Goal: Transaction & Acquisition: Purchase product/service

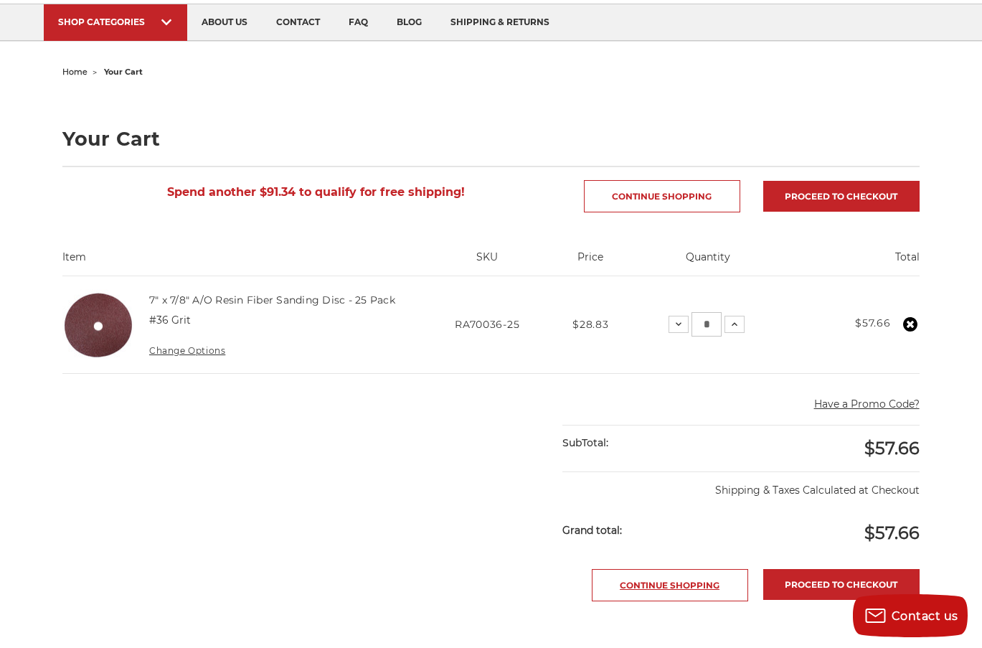
click at [627, 586] on link "Continue Shopping" at bounding box center [670, 585] width 156 height 32
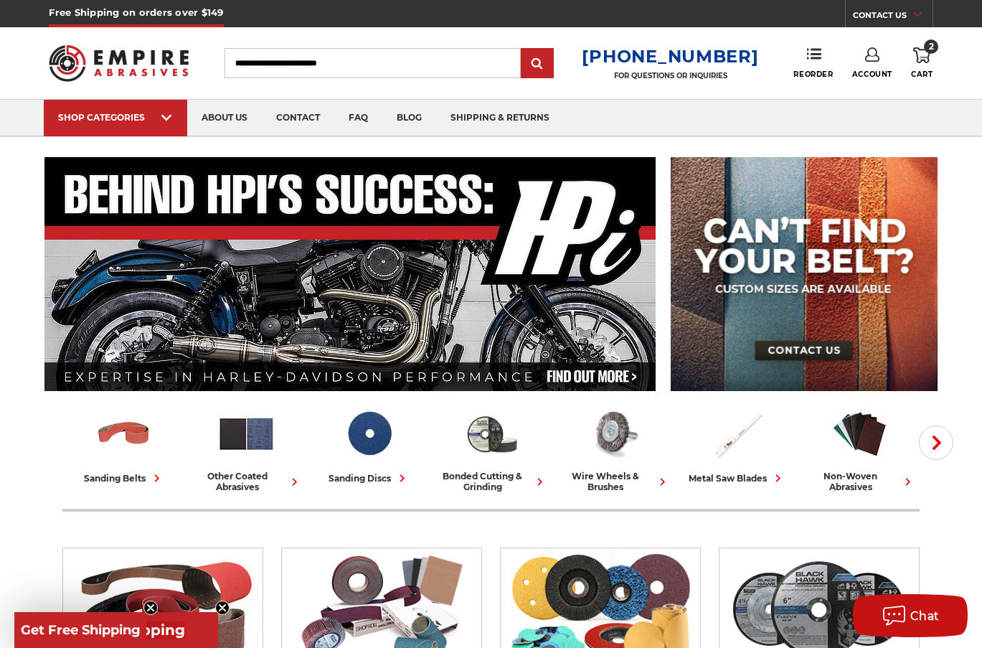
click at [874, 63] on link "Account" at bounding box center [872, 63] width 40 height 32
click at [811, 58] on use at bounding box center [814, 54] width 14 height 10
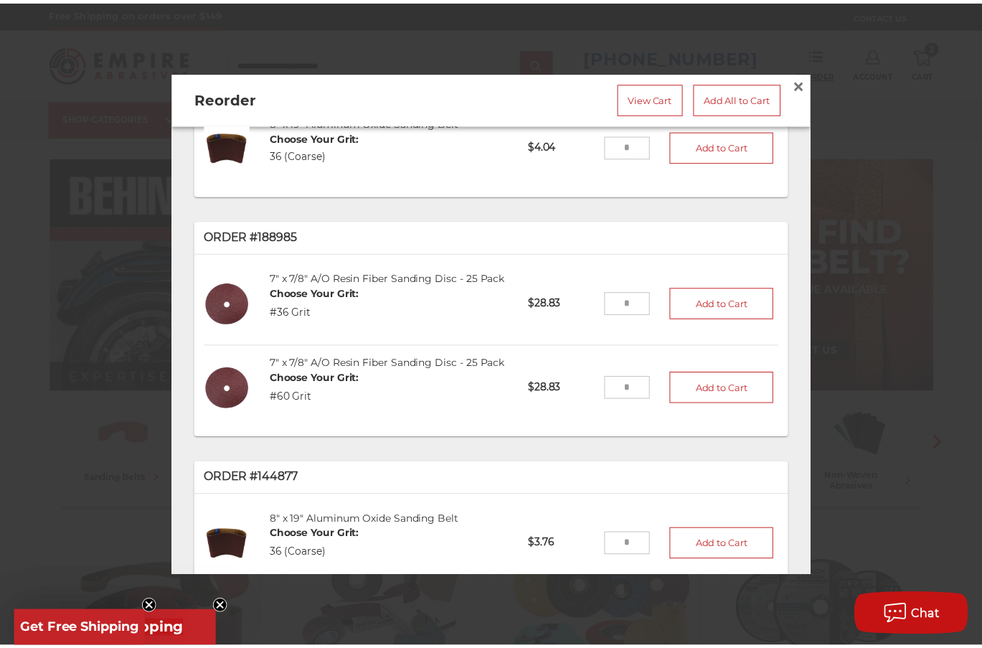
scroll to position [219, 0]
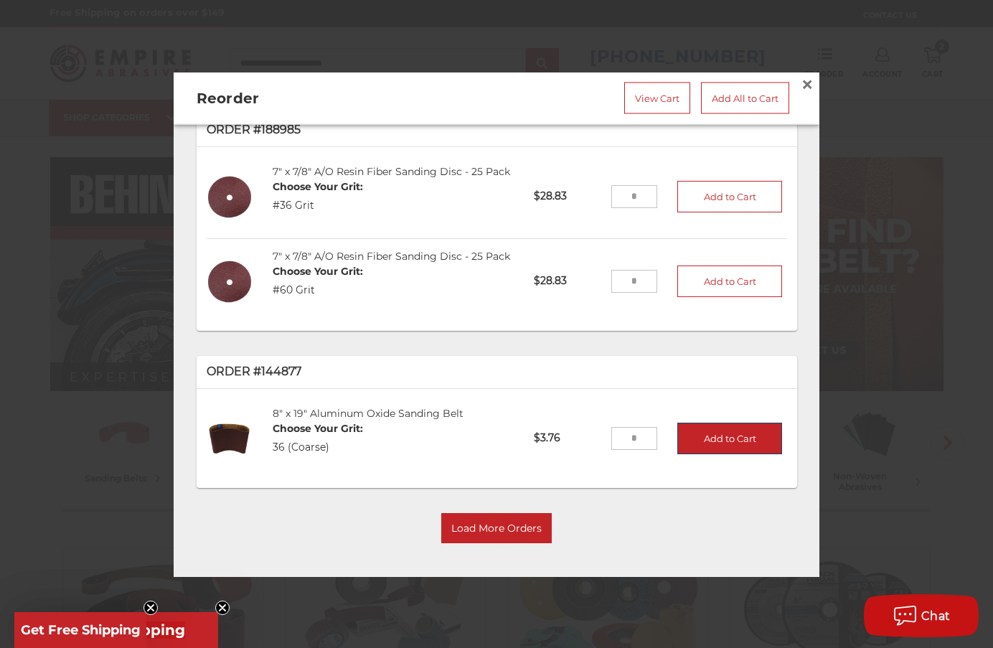
click at [705, 435] on button "Add to Cart" at bounding box center [729, 439] width 105 height 32
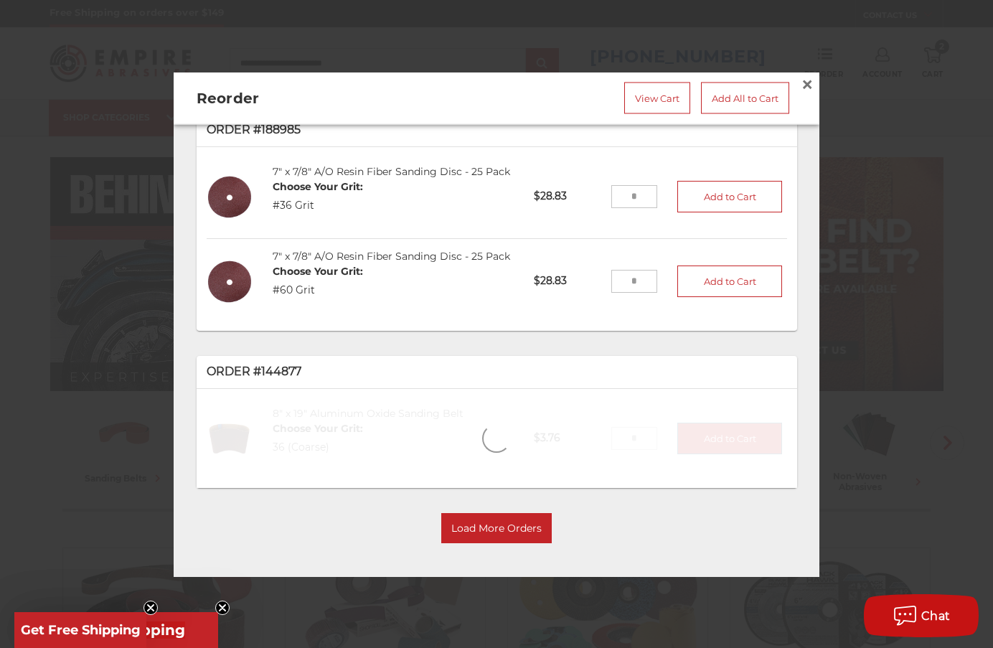
type input "*"
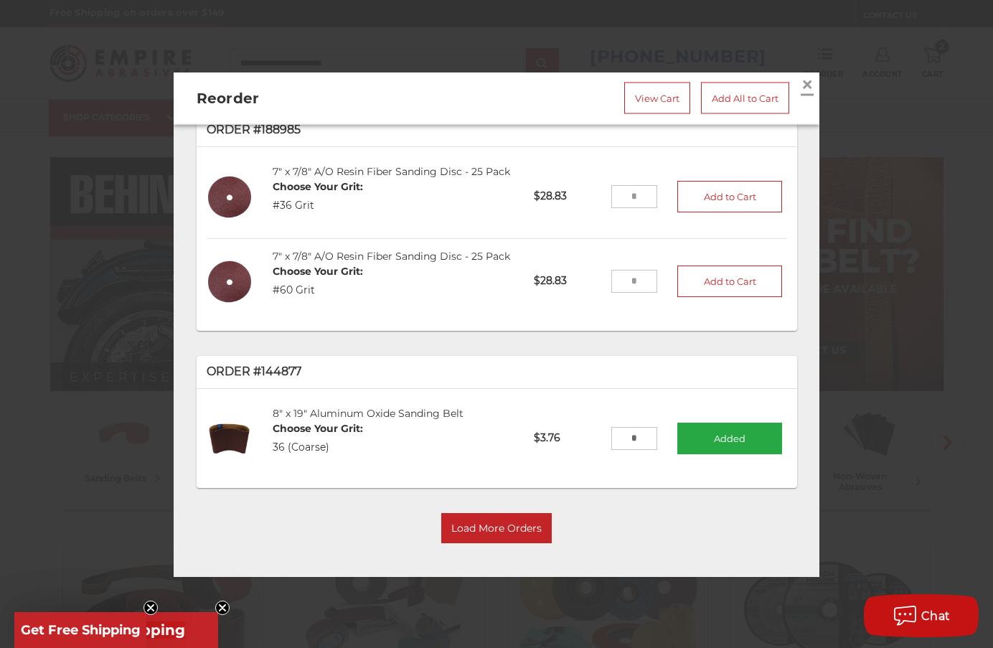
click at [801, 80] on span "×" at bounding box center [807, 84] width 13 height 28
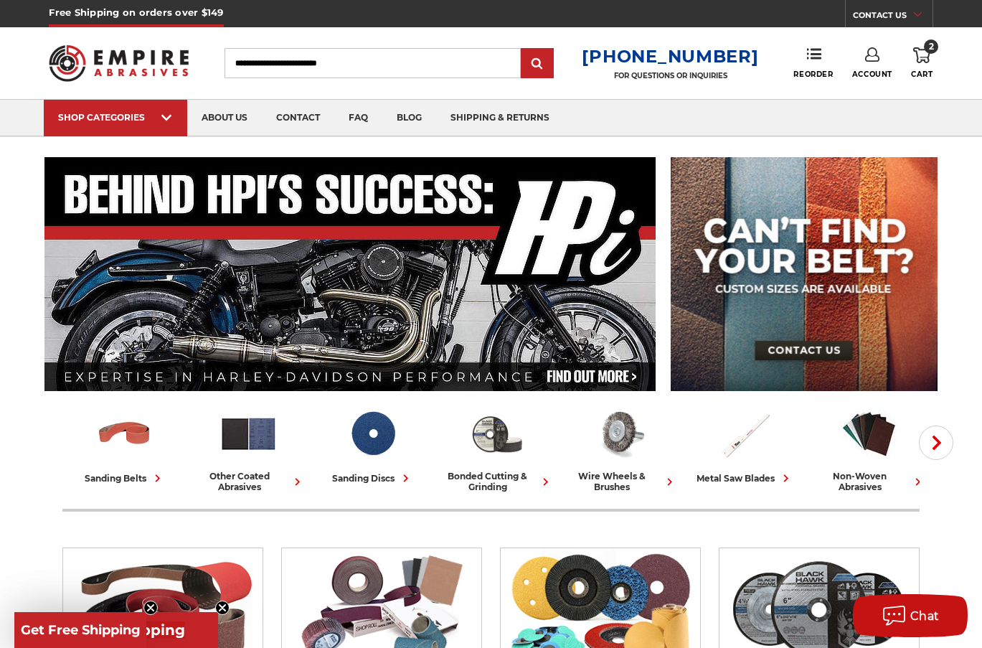
click at [923, 58] on icon at bounding box center [921, 55] width 17 height 16
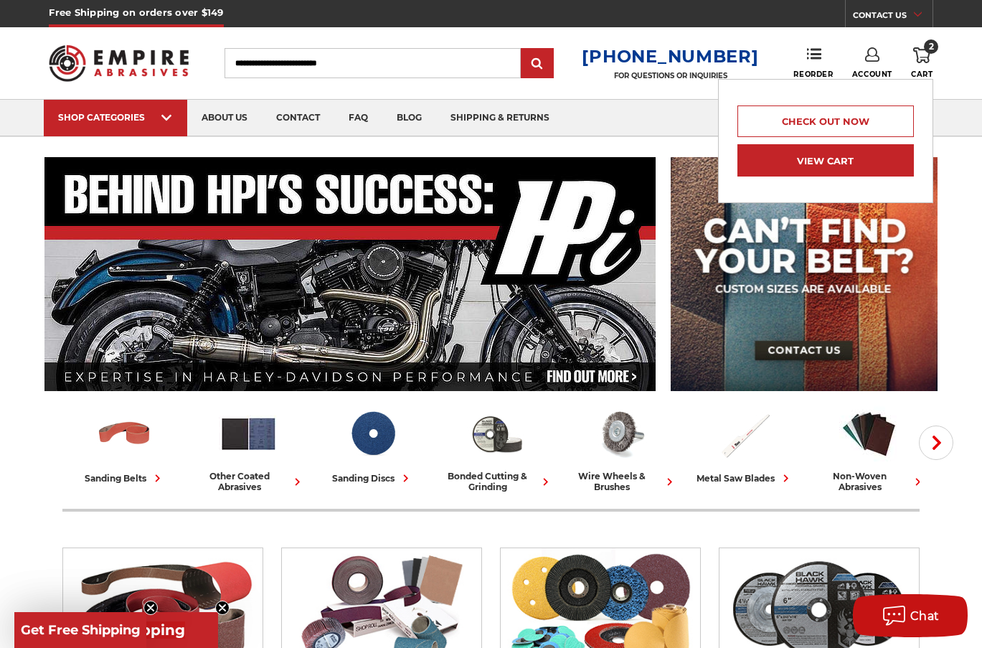
click at [858, 156] on link "View Cart" at bounding box center [825, 160] width 176 height 32
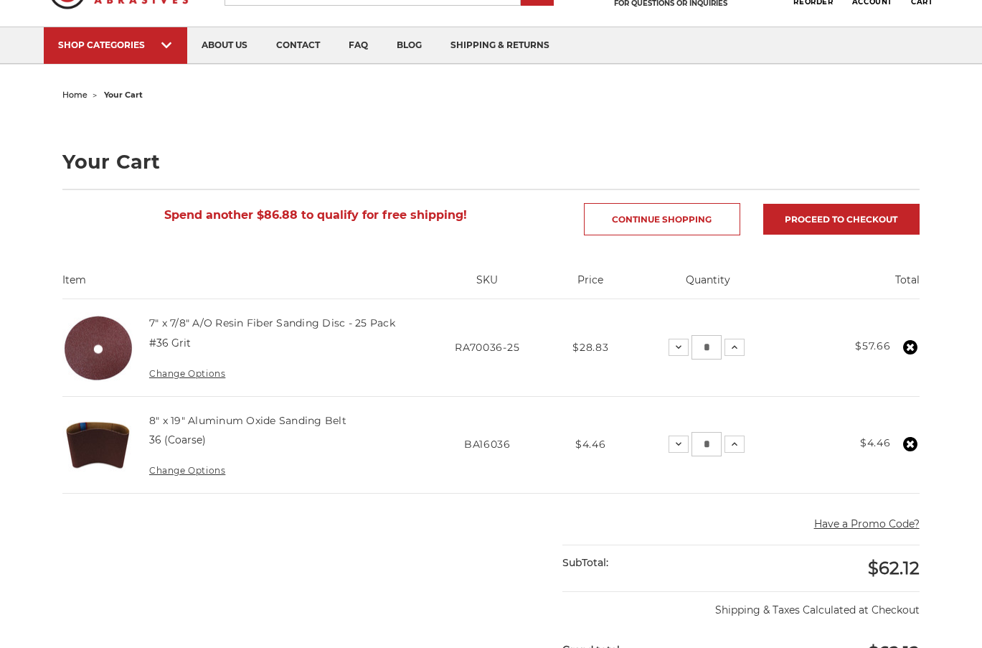
scroll to position [95, 0]
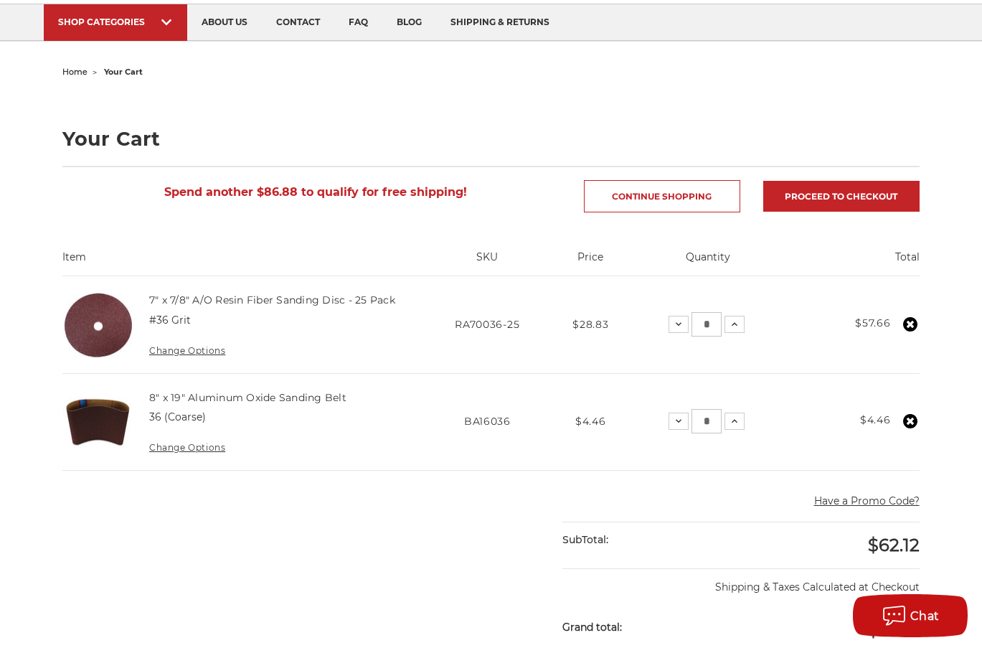
drag, startPoint x: 716, startPoint y: 426, endPoint x: 694, endPoint y: 429, distance: 22.4
click at [694, 429] on input "*" at bounding box center [707, 421] width 30 height 24
type input "**"
click at [466, 491] on main "home your cart Your Cart Spend another $86.88 to qualify for free shipping! Con…" at bounding box center [491, 533] width 872 height 942
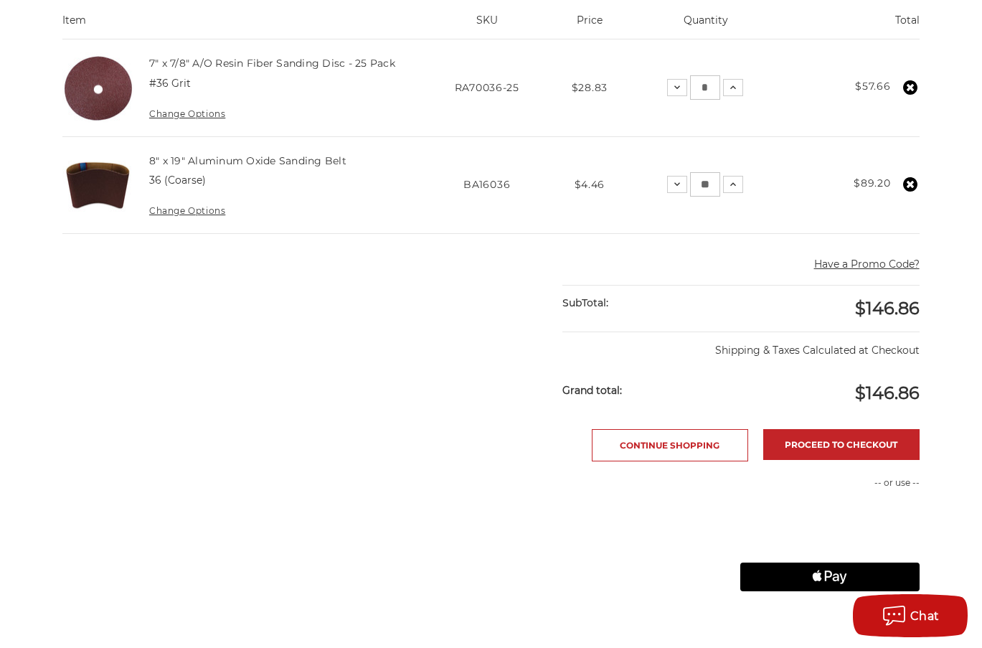
scroll to position [335, 0]
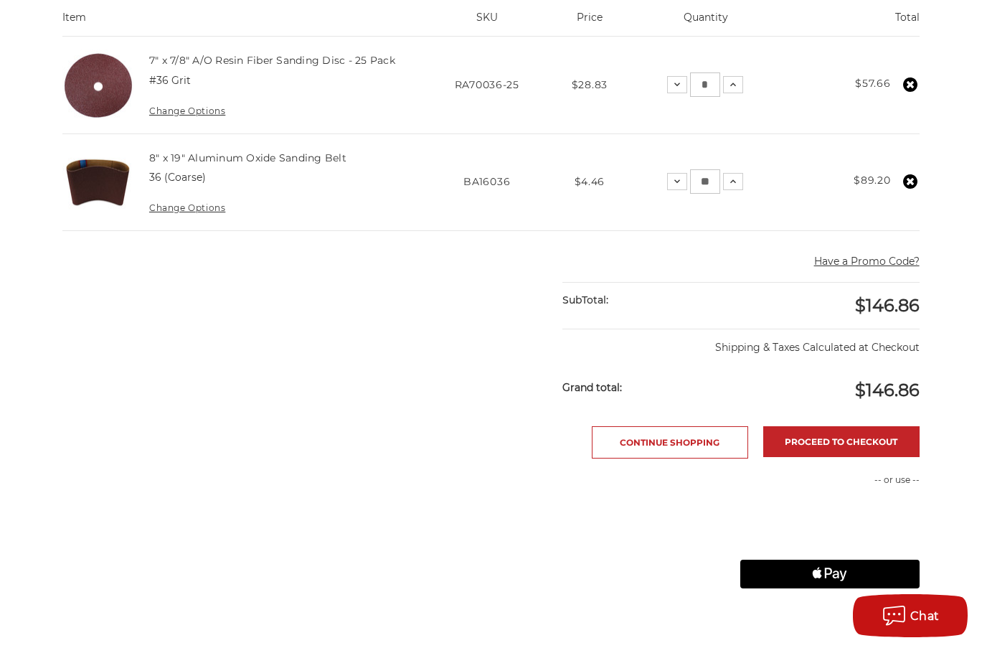
click at [715, 186] on input "**" at bounding box center [705, 181] width 30 height 24
type input "**"
click at [489, 238] on main "home your cart Your Cart Spend another $2.14 to qualify for free shipping! Cont…" at bounding box center [491, 293] width 872 height 942
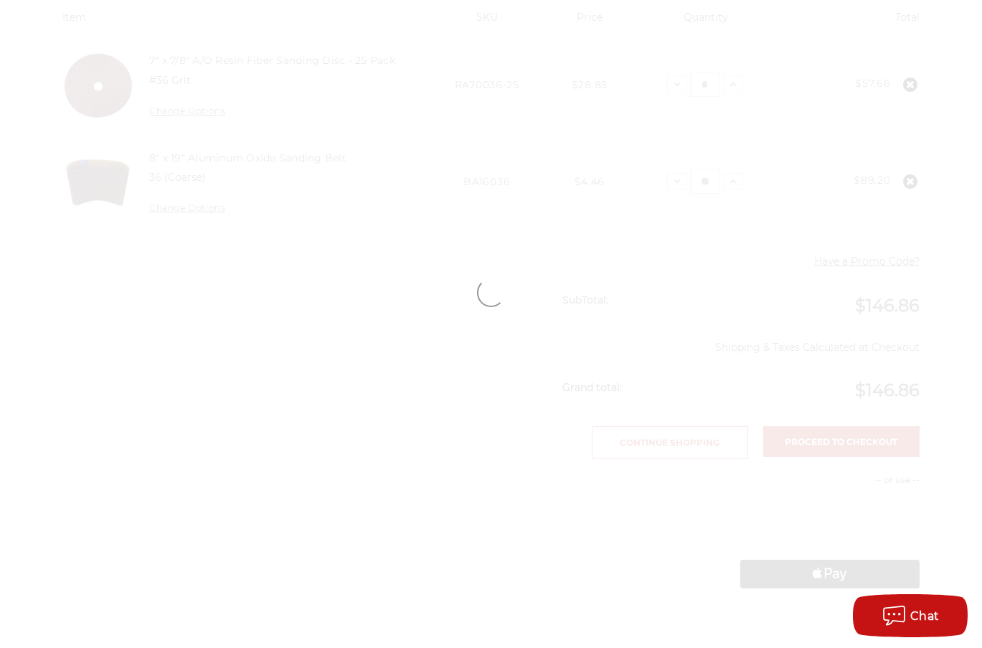
scroll to position [363, 0]
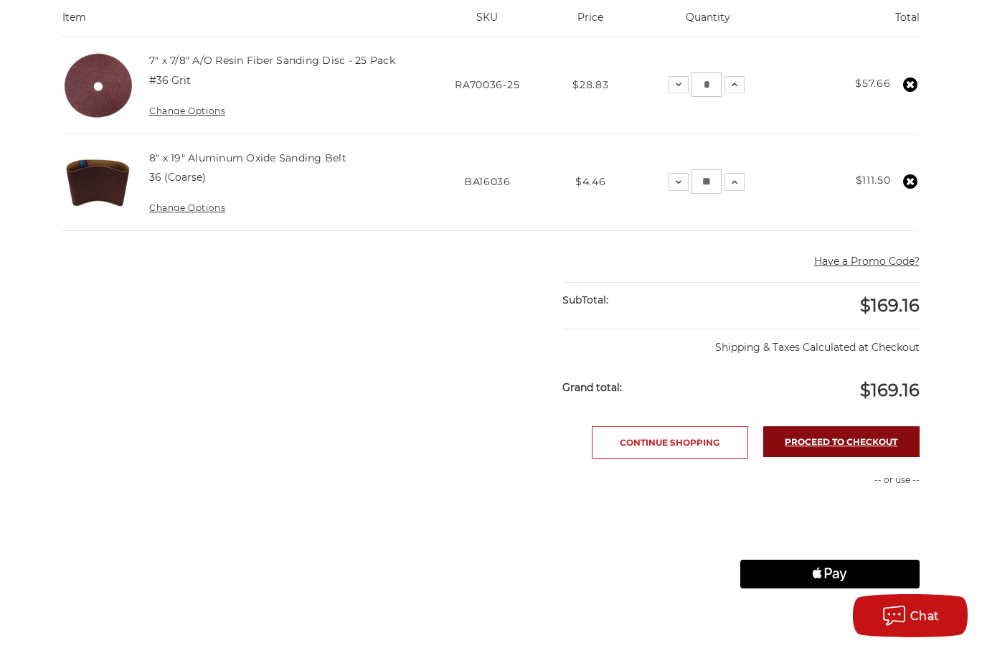
click at [815, 433] on link "Proceed to checkout" at bounding box center [841, 441] width 156 height 31
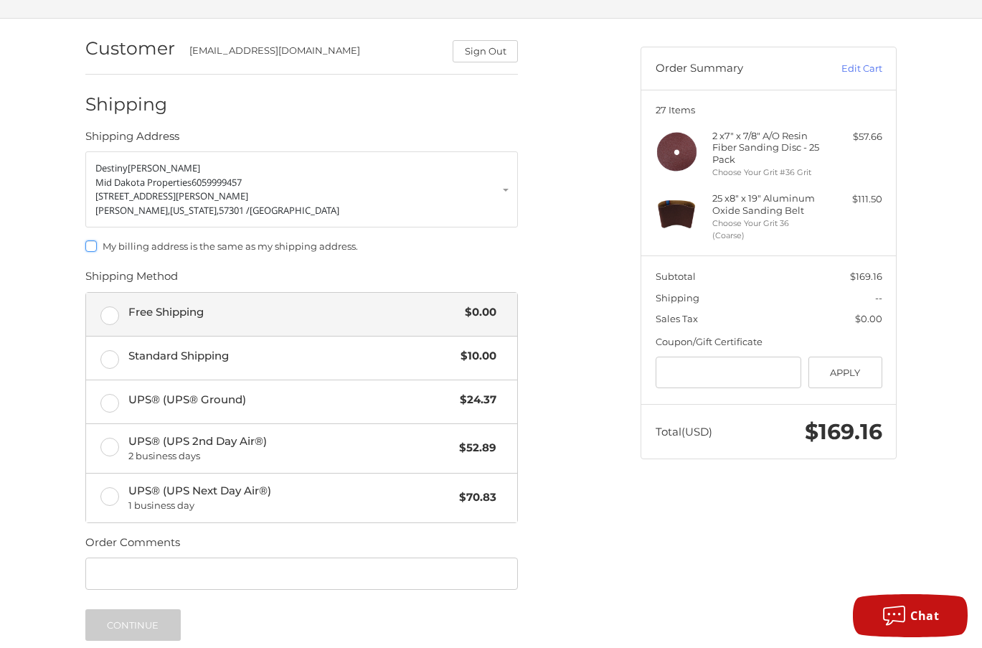
scroll to position [95, 0]
click at [114, 308] on label "Free Shipping $0.00" at bounding box center [301, 312] width 431 height 43
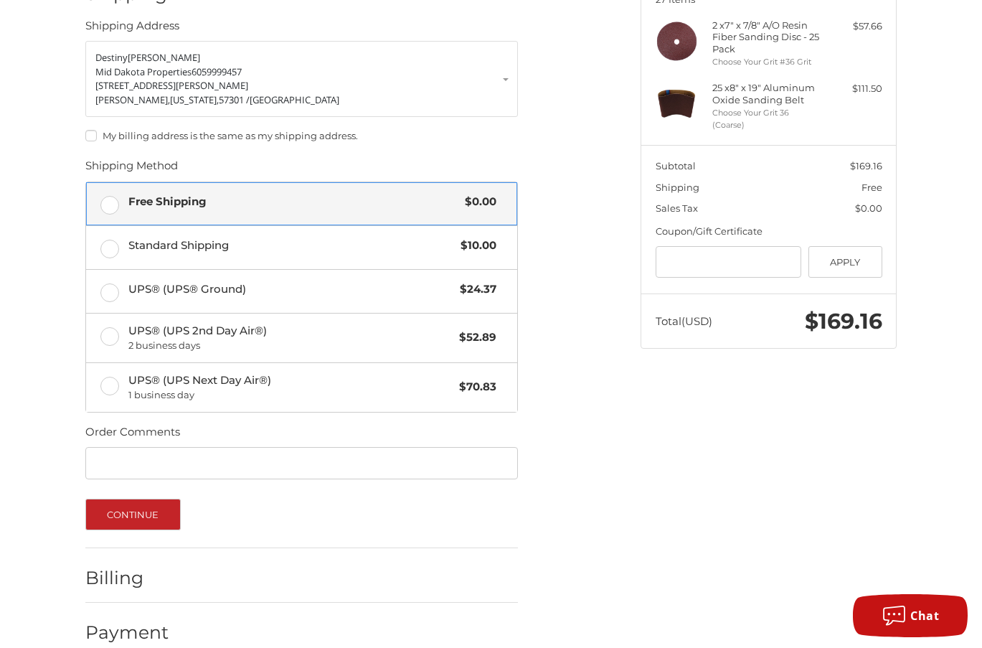
scroll to position [227, 0]
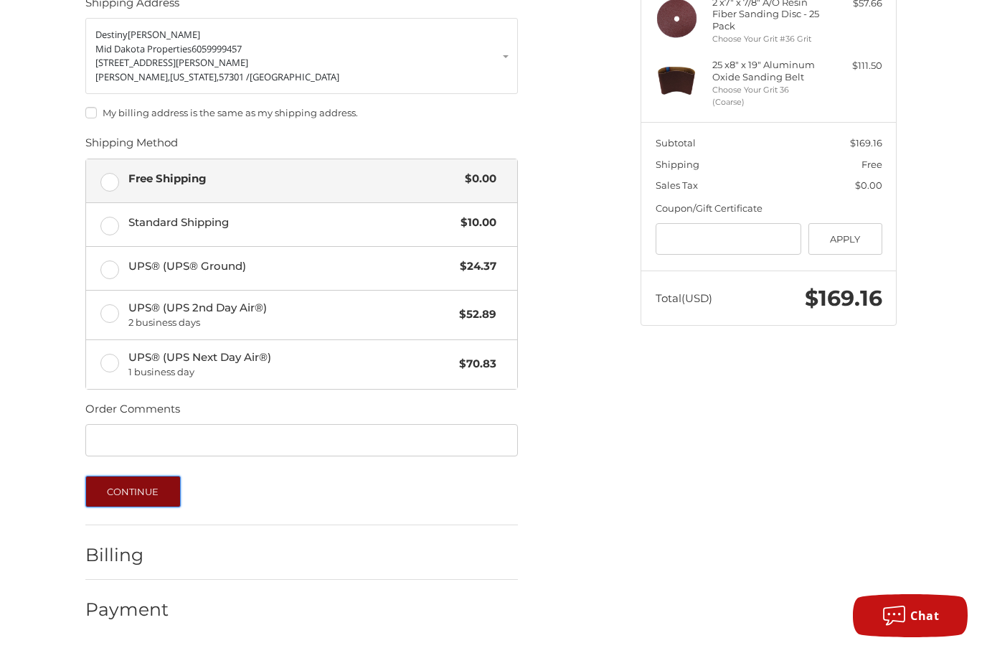
click at [146, 499] on button "Continue" at bounding box center [132, 492] width 95 height 32
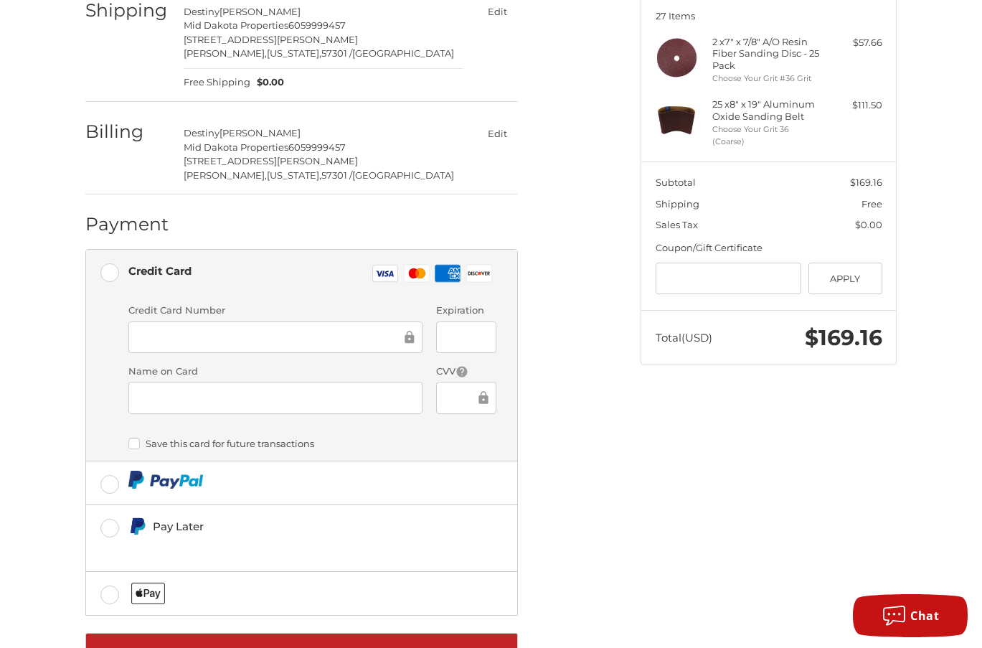
scroll to position [244, 0]
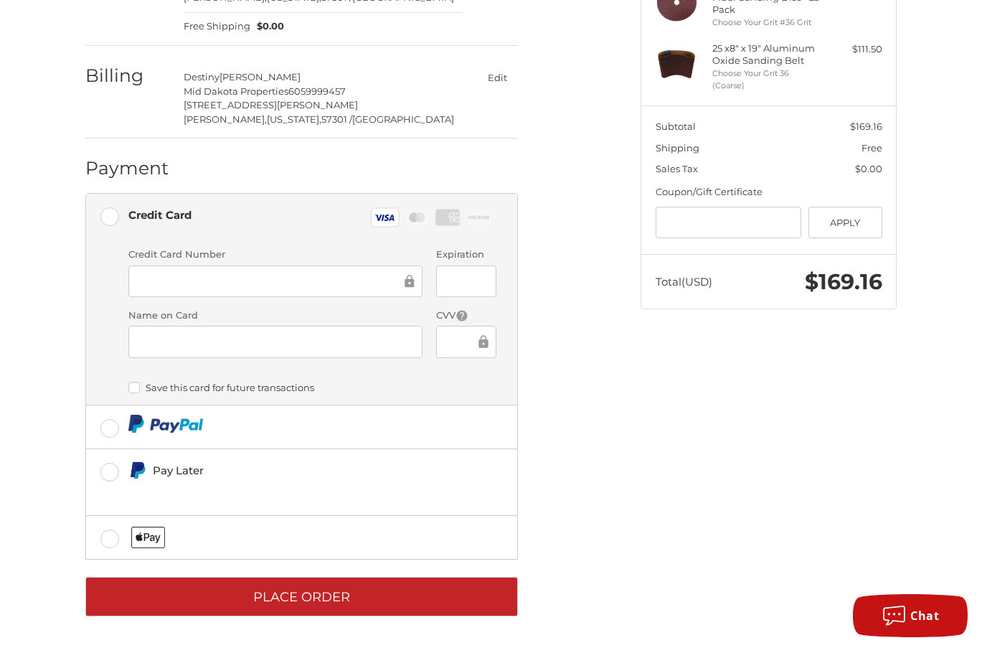
click at [275, 321] on label "Name on Card" at bounding box center [275, 315] width 294 height 14
click at [422, 367] on div "Credit Card Number Expiration Name on Card CVV" at bounding box center [312, 307] width 382 height 121
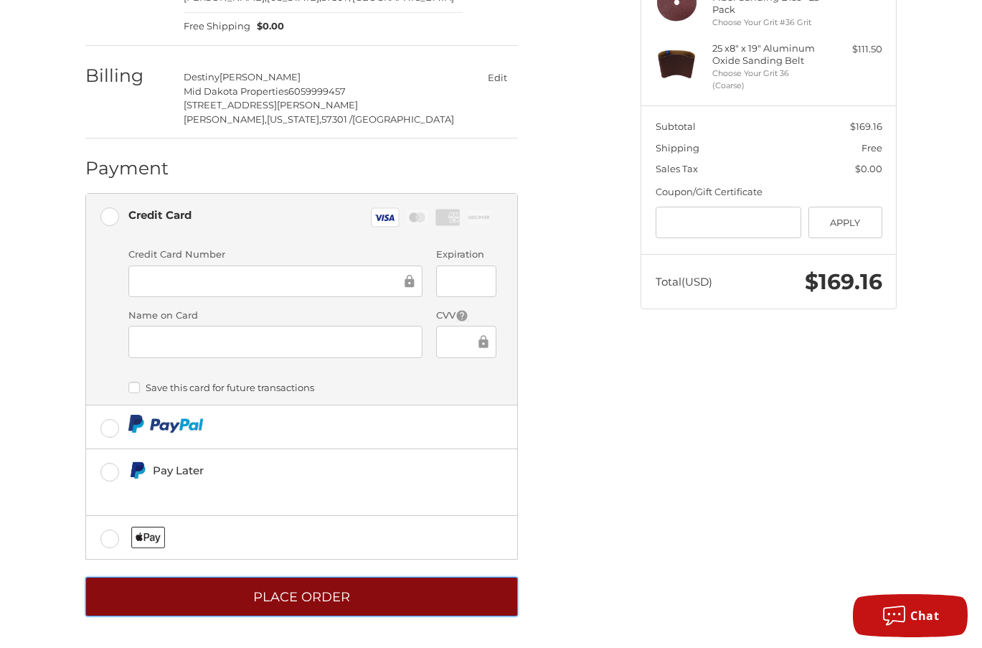
click at [316, 593] on button "Place Order" at bounding box center [301, 596] width 433 height 39
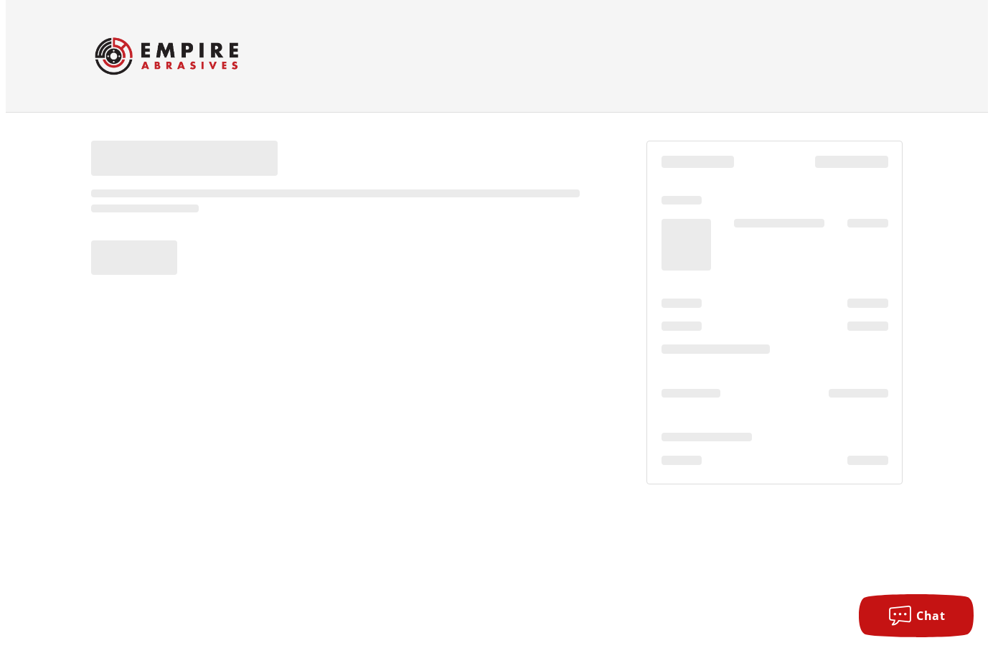
scroll to position [0, 0]
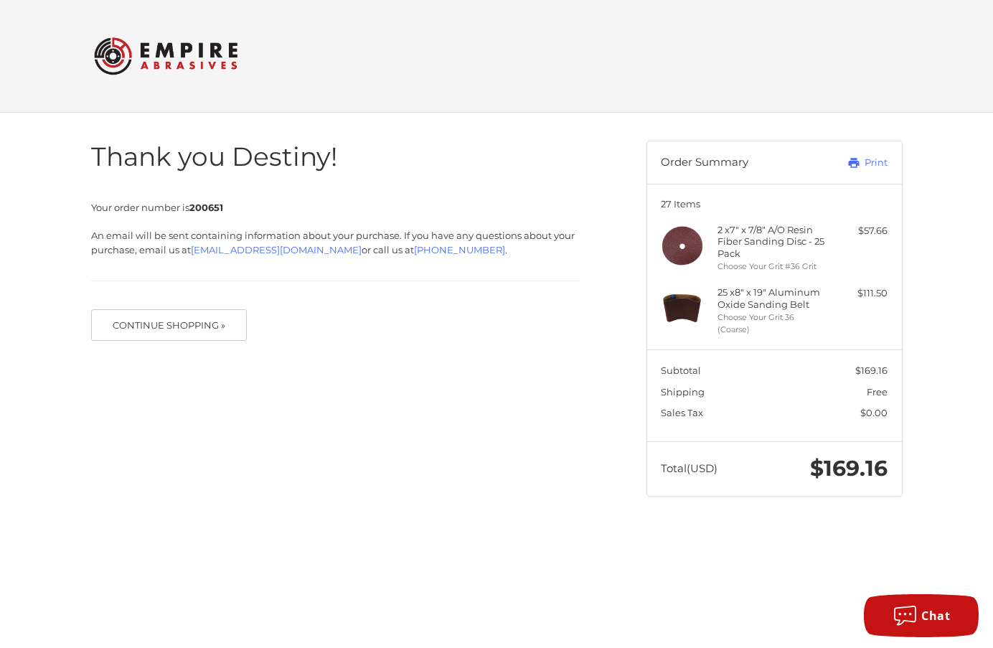
click at [887, 170] on header "Order Summary Print" at bounding box center [774, 162] width 255 height 42
click at [878, 160] on link "Print" at bounding box center [851, 163] width 71 height 14
